Goal: Information Seeking & Learning: Learn about a topic

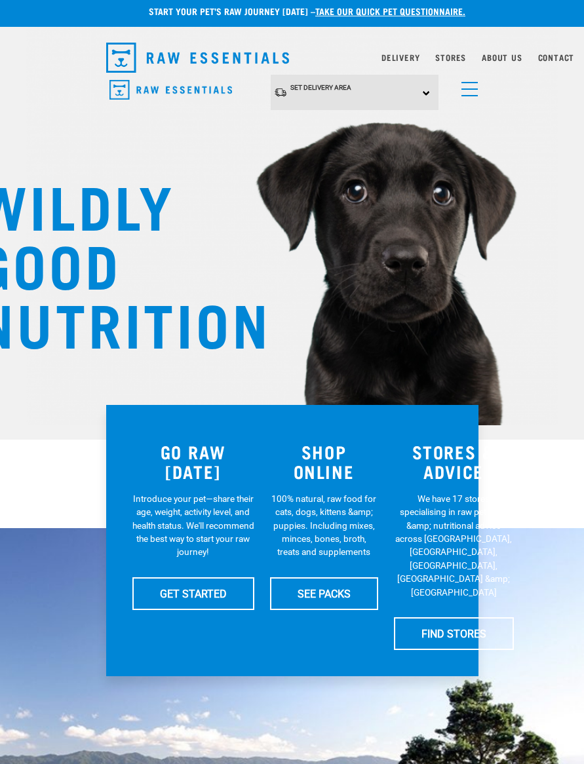
click at [467, 87] on link "menu" at bounding box center [467, 86] width 24 height 24
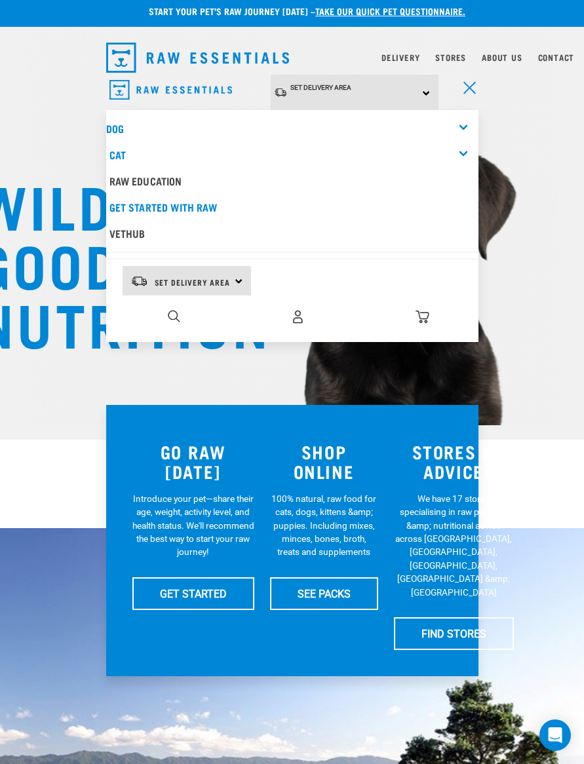
click at [461, 152] on div "Cat" at bounding box center [293, 155] width 369 height 26
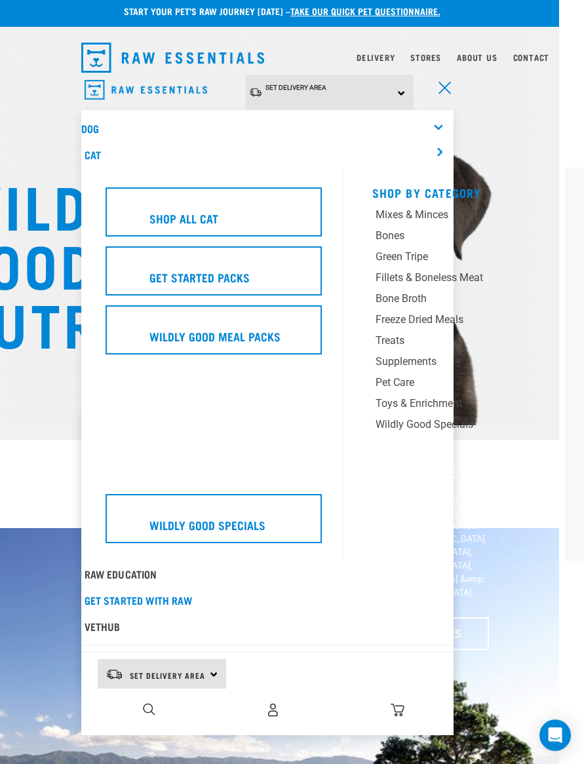
scroll to position [6, 25]
click at [444, 318] on div "Freeze Dried Meals" at bounding box center [450, 320] width 151 height 16
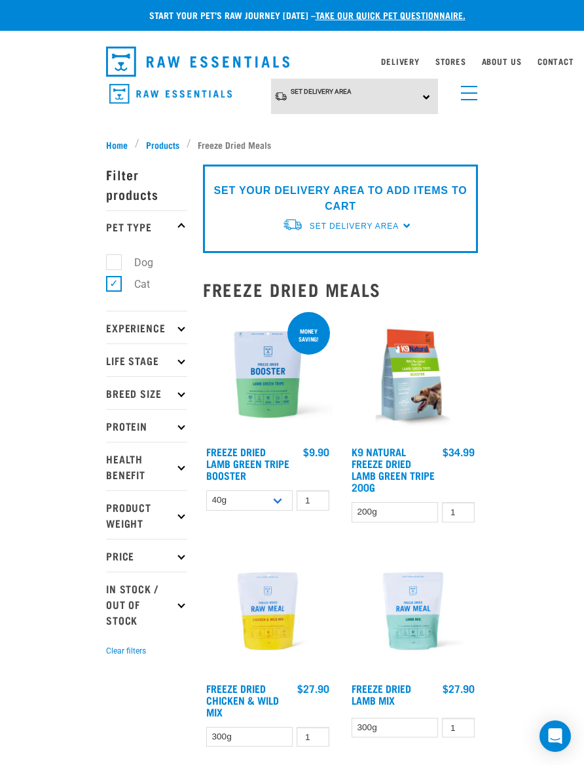
click at [165, 142] on span "Products" at bounding box center [162, 145] width 33 height 14
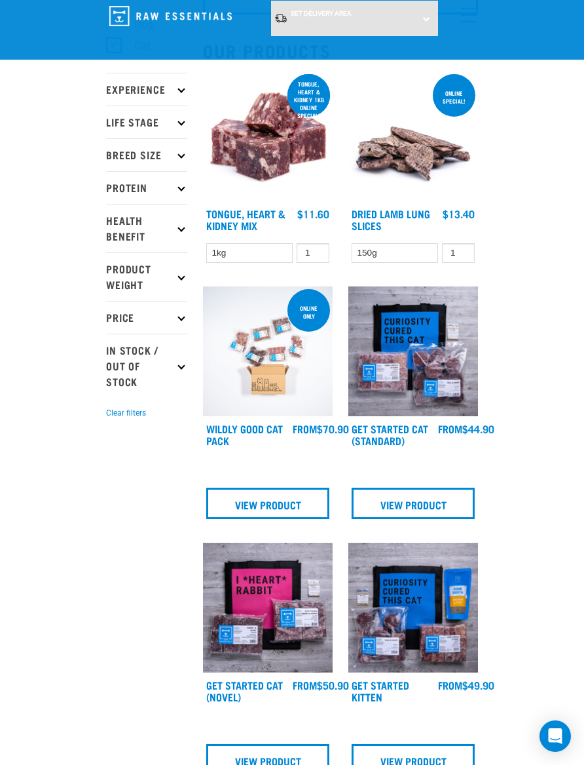
scroll to position [145, 0]
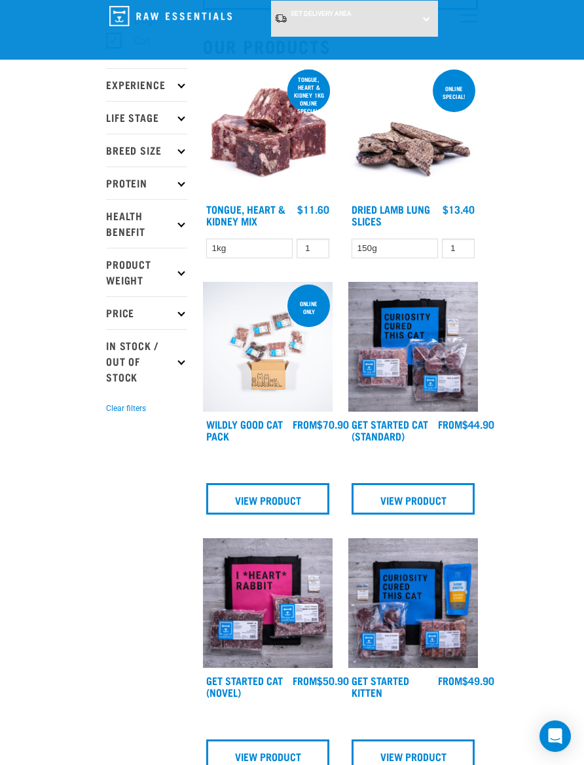
click at [441, 383] on img at bounding box center [414, 347] width 130 height 130
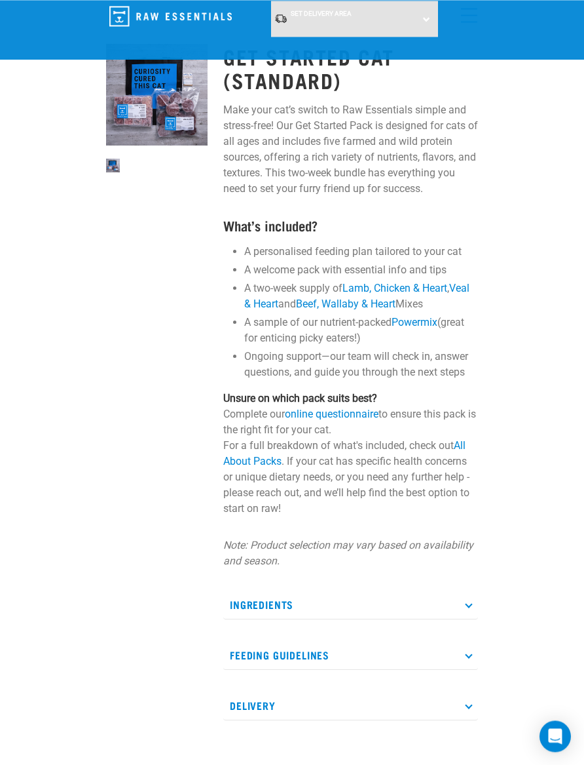
scroll to position [52, 0]
click at [466, 639] on p "Feeding Guidelines" at bounding box center [350, 653] width 255 height 29
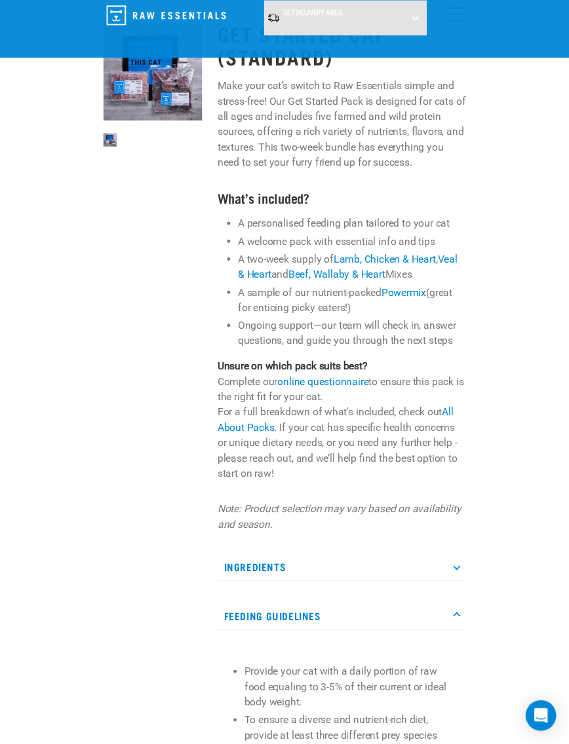
scroll to position [0, 0]
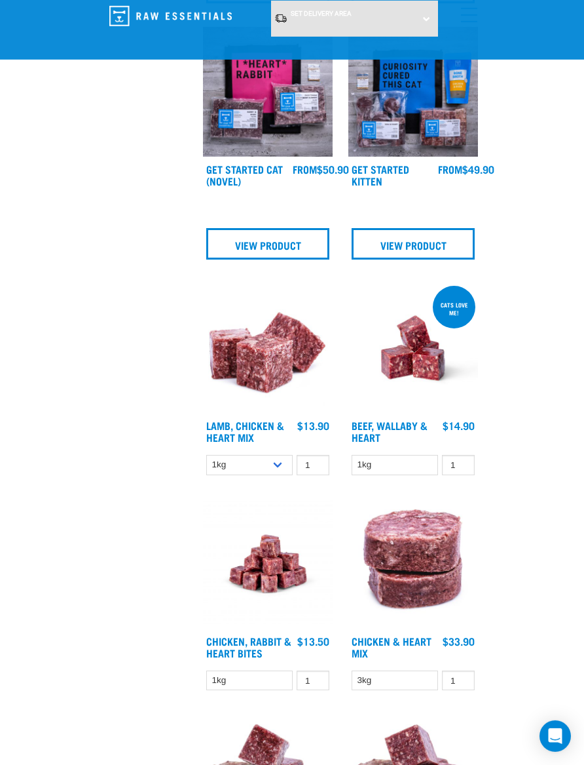
scroll to position [659, 0]
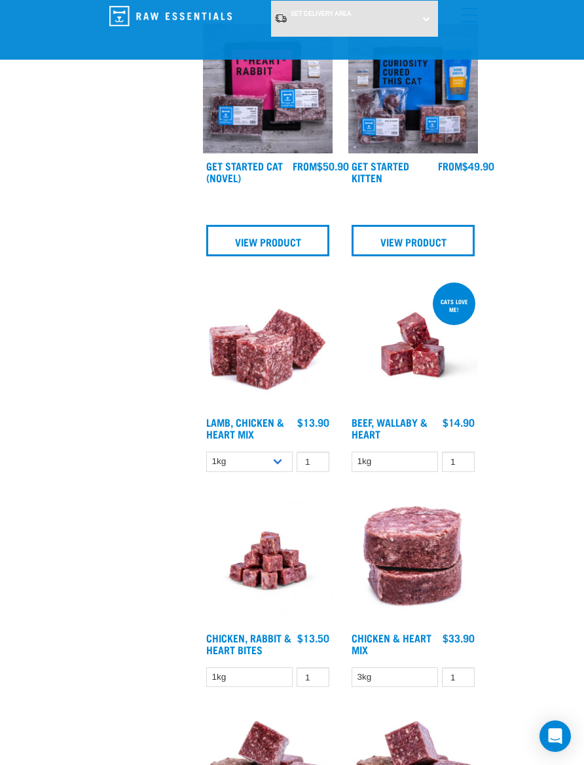
click at [283, 365] on img at bounding box center [268, 345] width 130 height 130
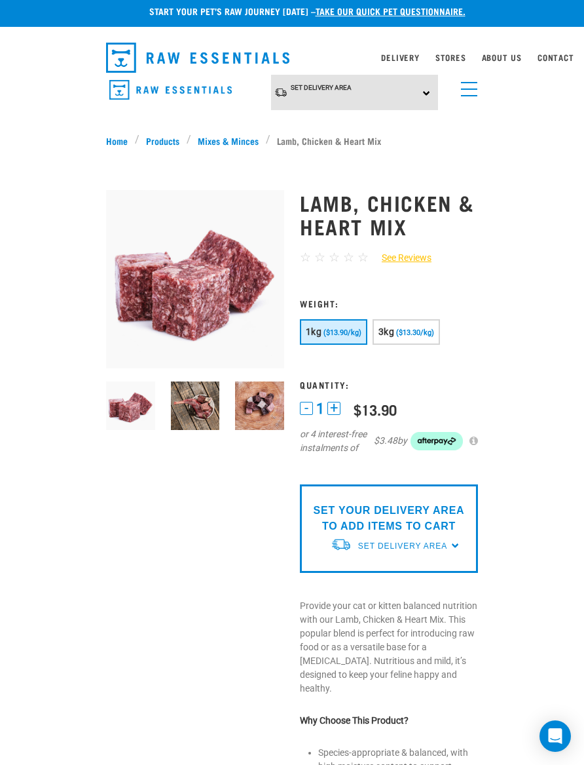
click at [256, 410] on img at bounding box center [259, 405] width 49 height 49
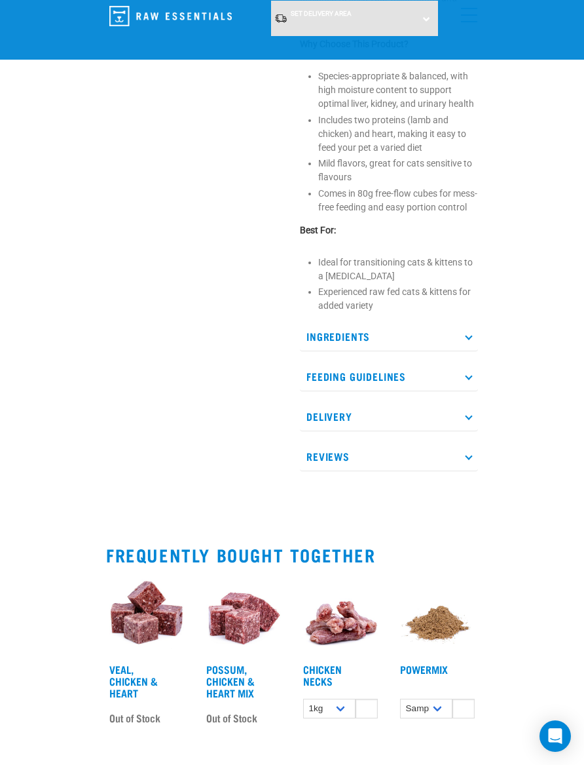
scroll to position [581, 0]
click at [463, 378] on p "Feeding Guidelines" at bounding box center [389, 376] width 178 height 29
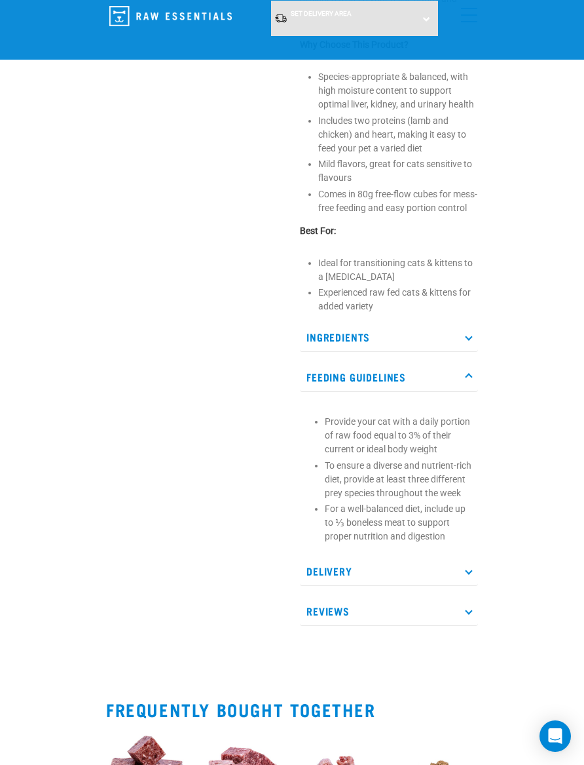
click at [463, 326] on p "Ingredients" at bounding box center [389, 336] width 178 height 29
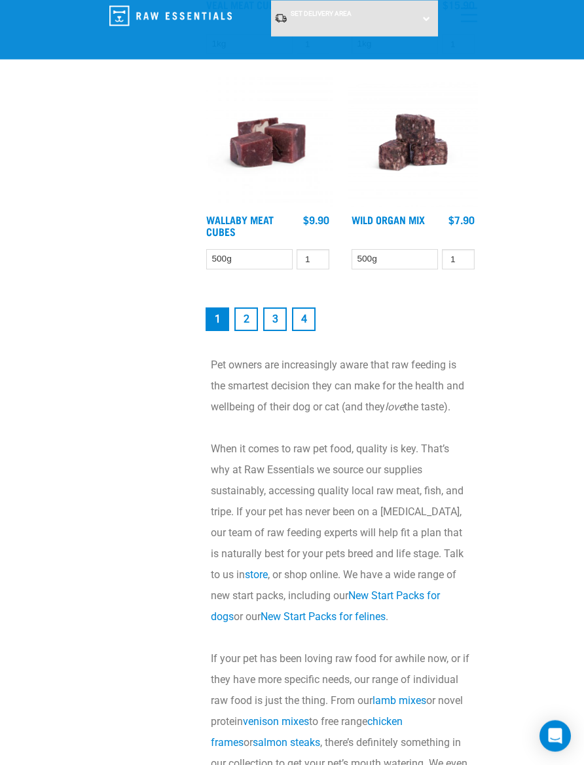
scroll to position [3455, 0]
